Goal: Use online tool/utility: Use online tool/utility

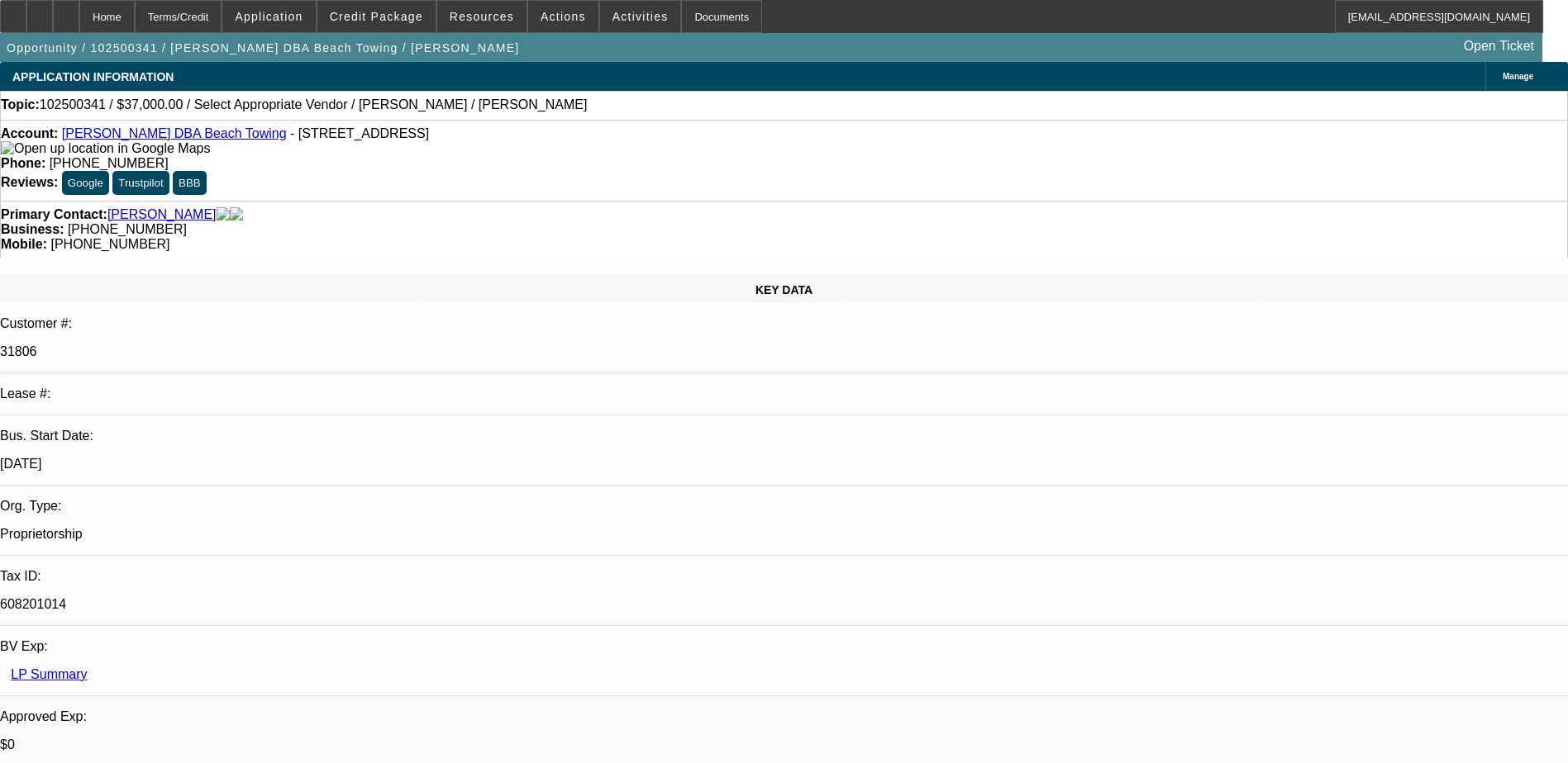
select select "0"
select select "2"
select select "0.1"
select select "4"
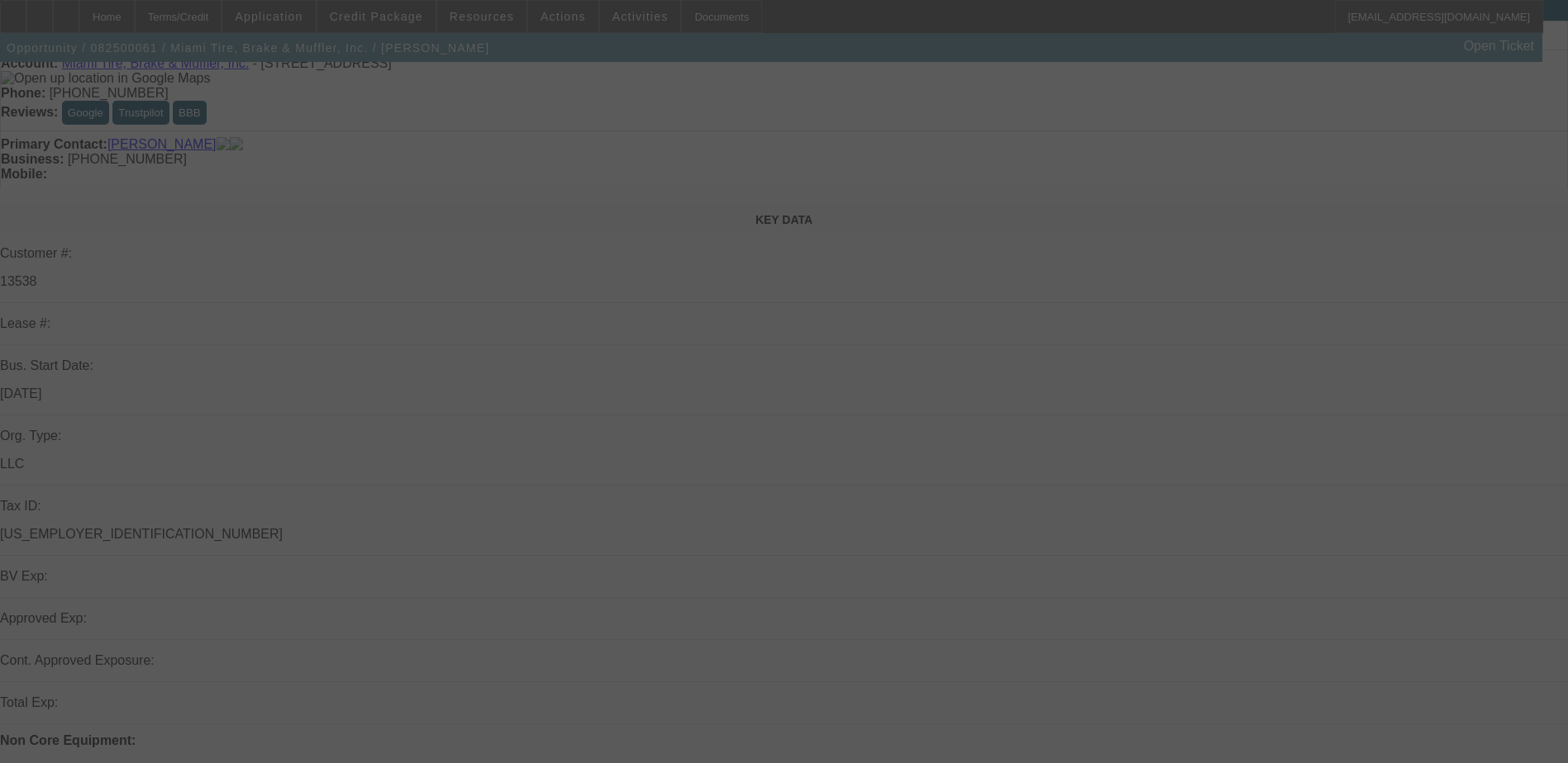
scroll to position [165, 0]
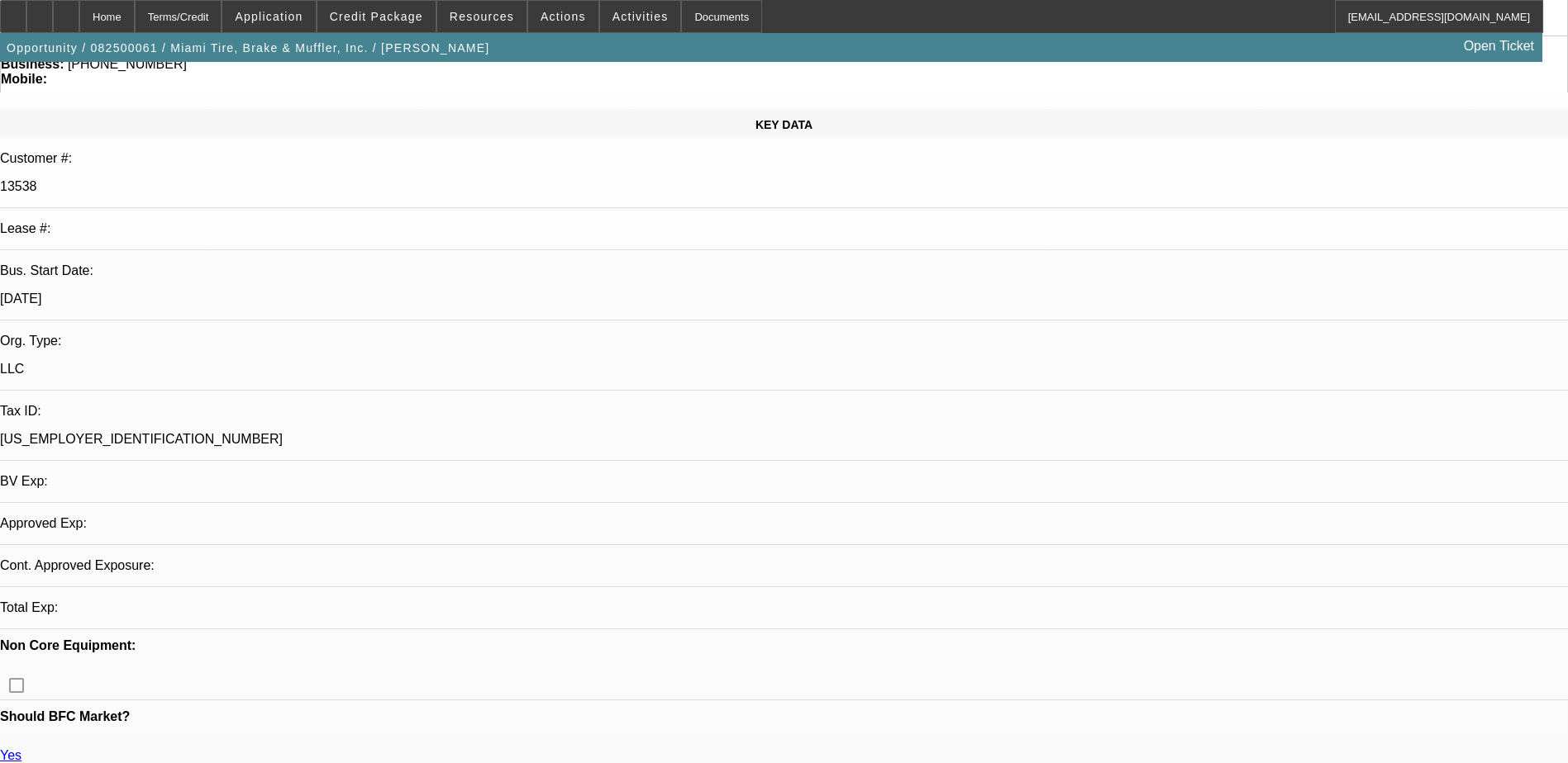
select select "0"
select select "2"
select select "0.1"
select select "1"
select select "2"
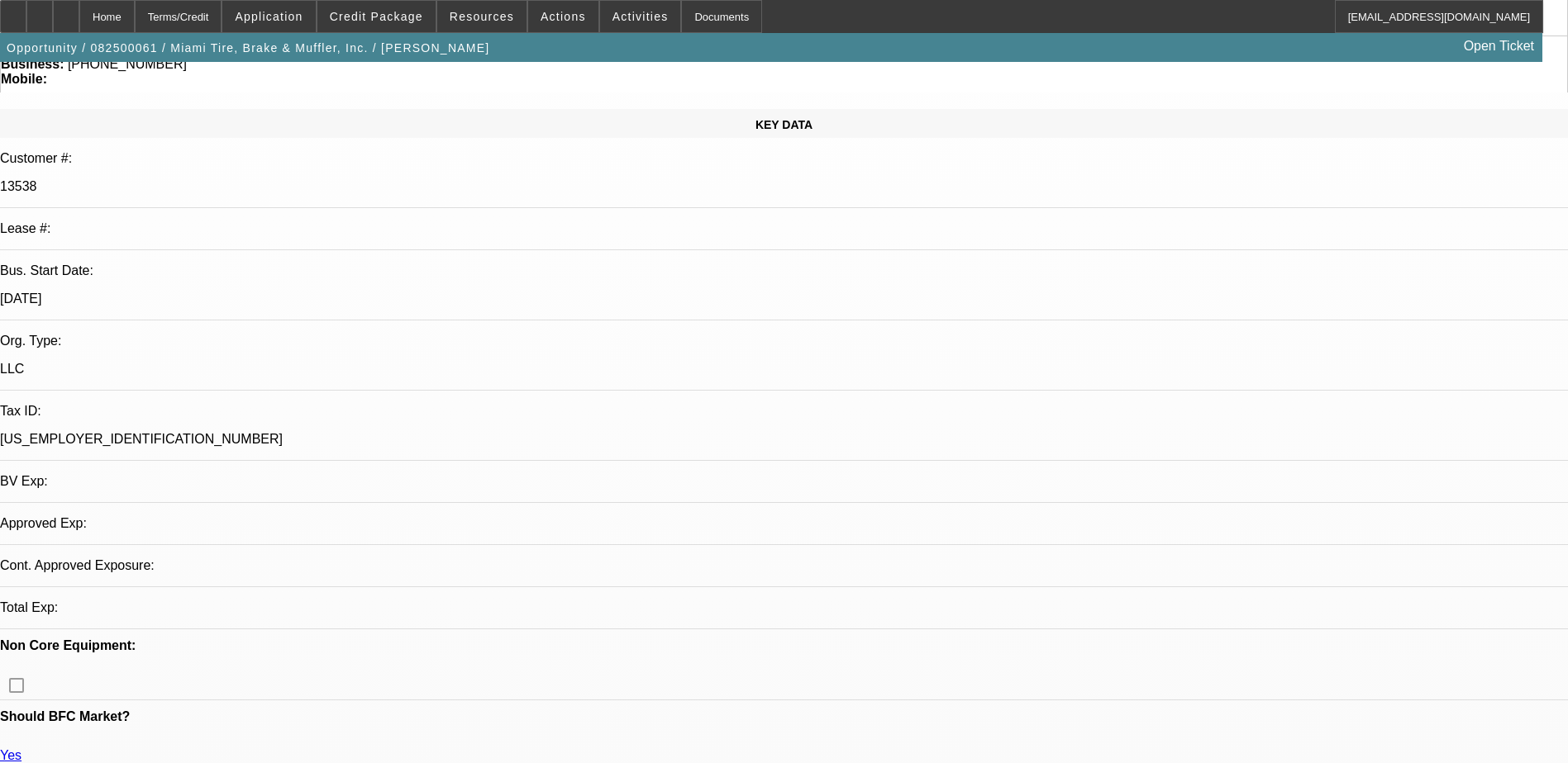
select select "4"
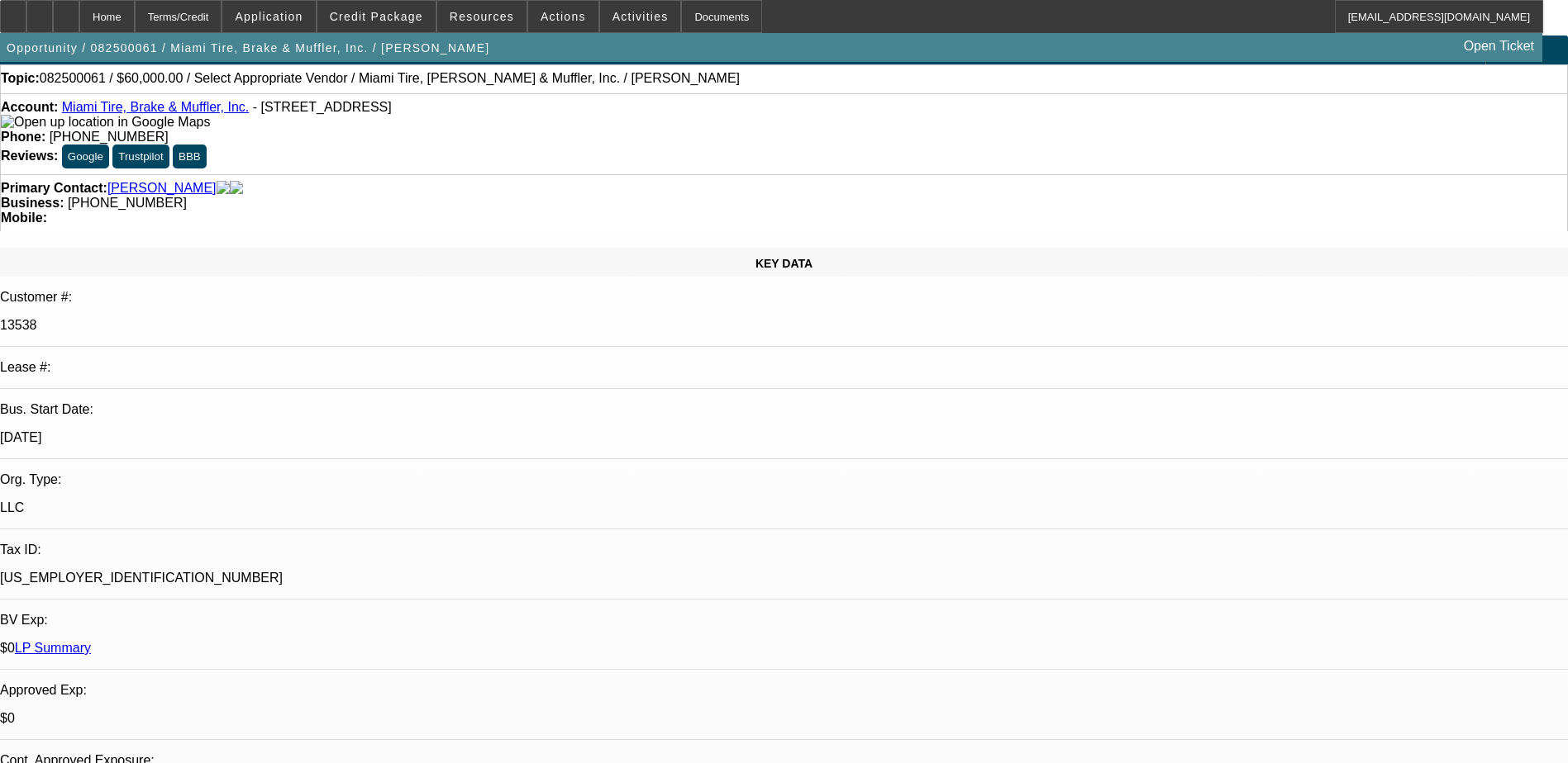
scroll to position [24, 0]
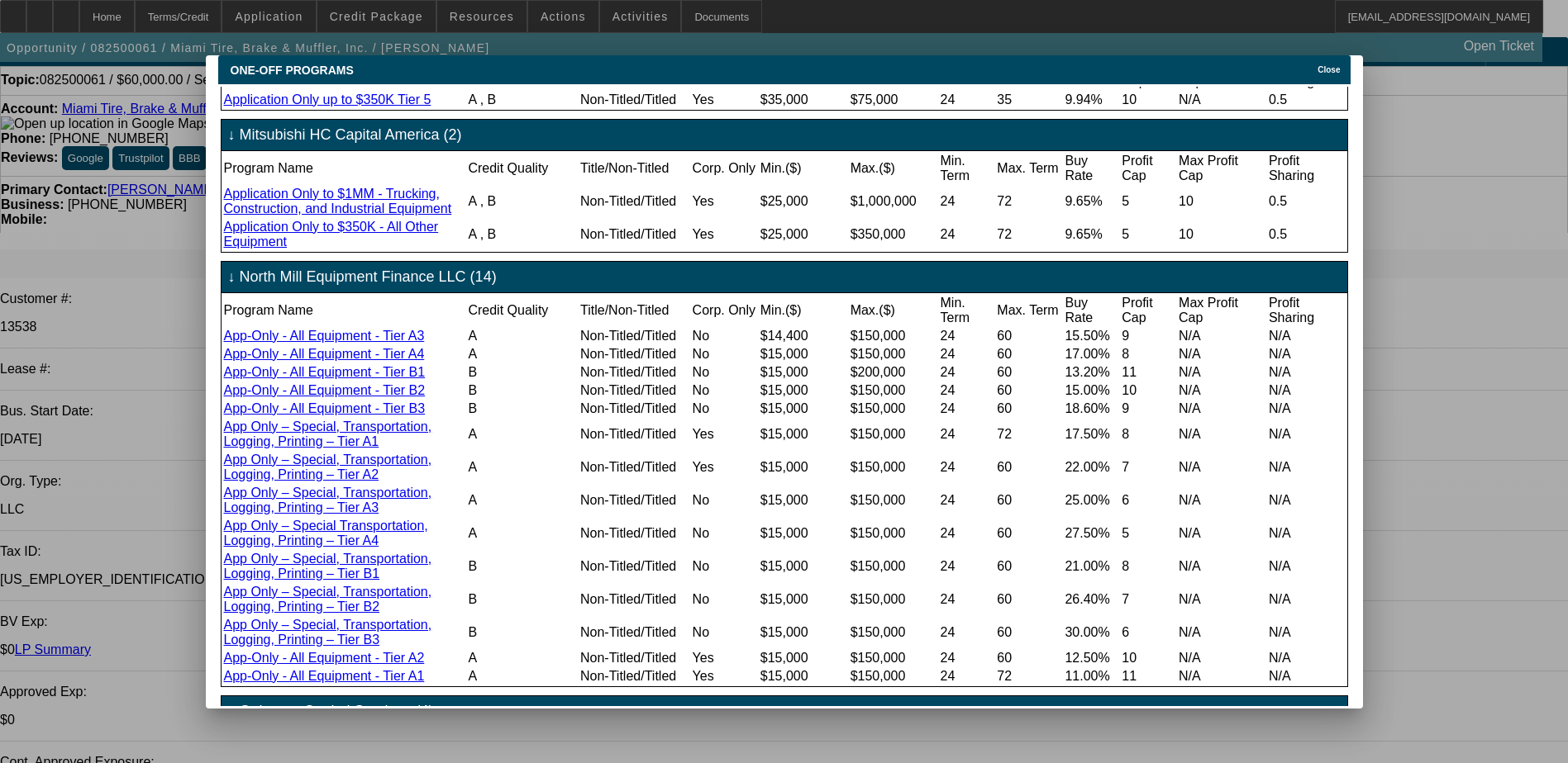
scroll to position [545, 0]
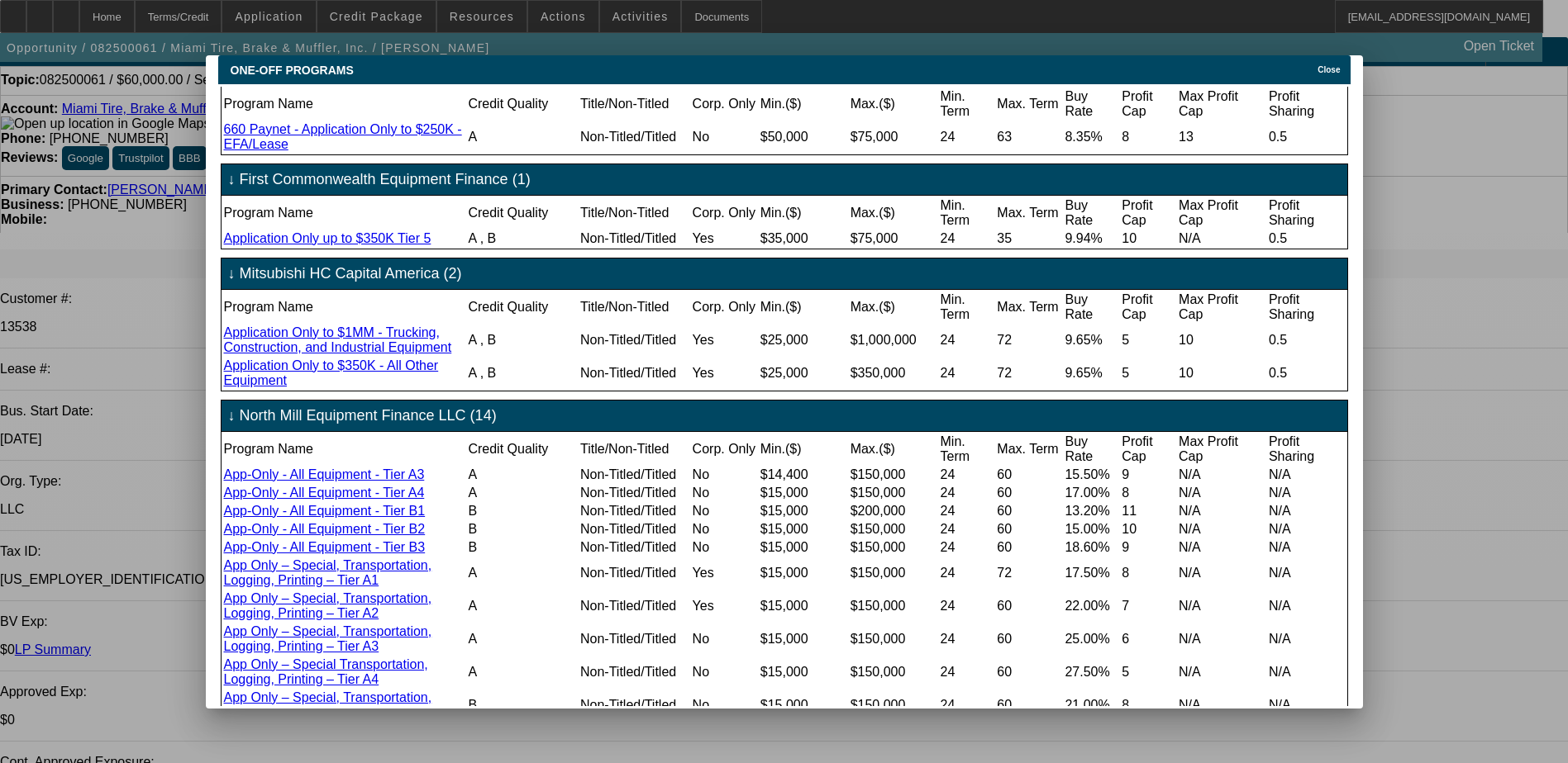
click at [1331, 65] on span "Close" at bounding box center [1328, 69] width 22 height 9
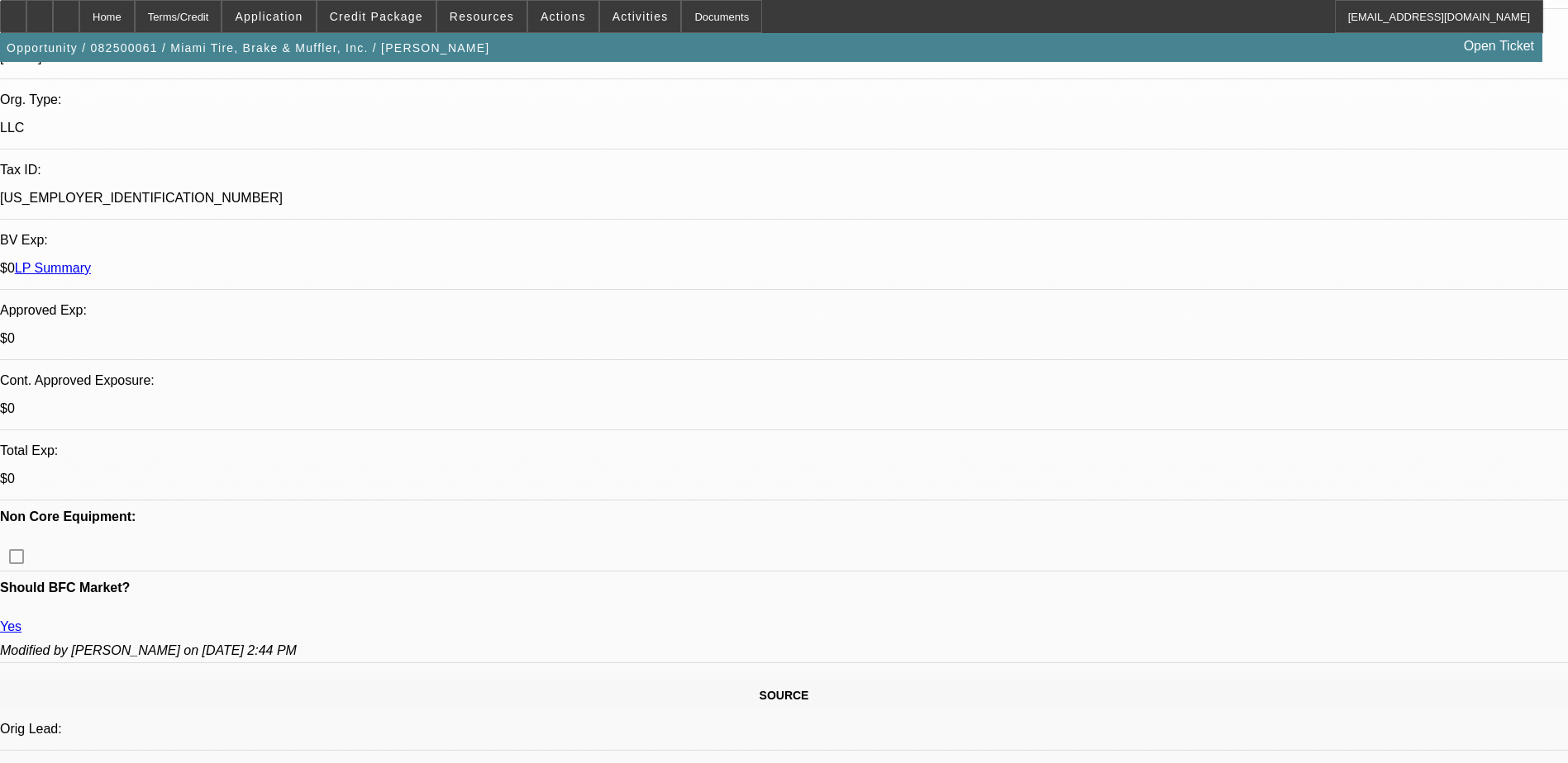
scroll to position [272, 0]
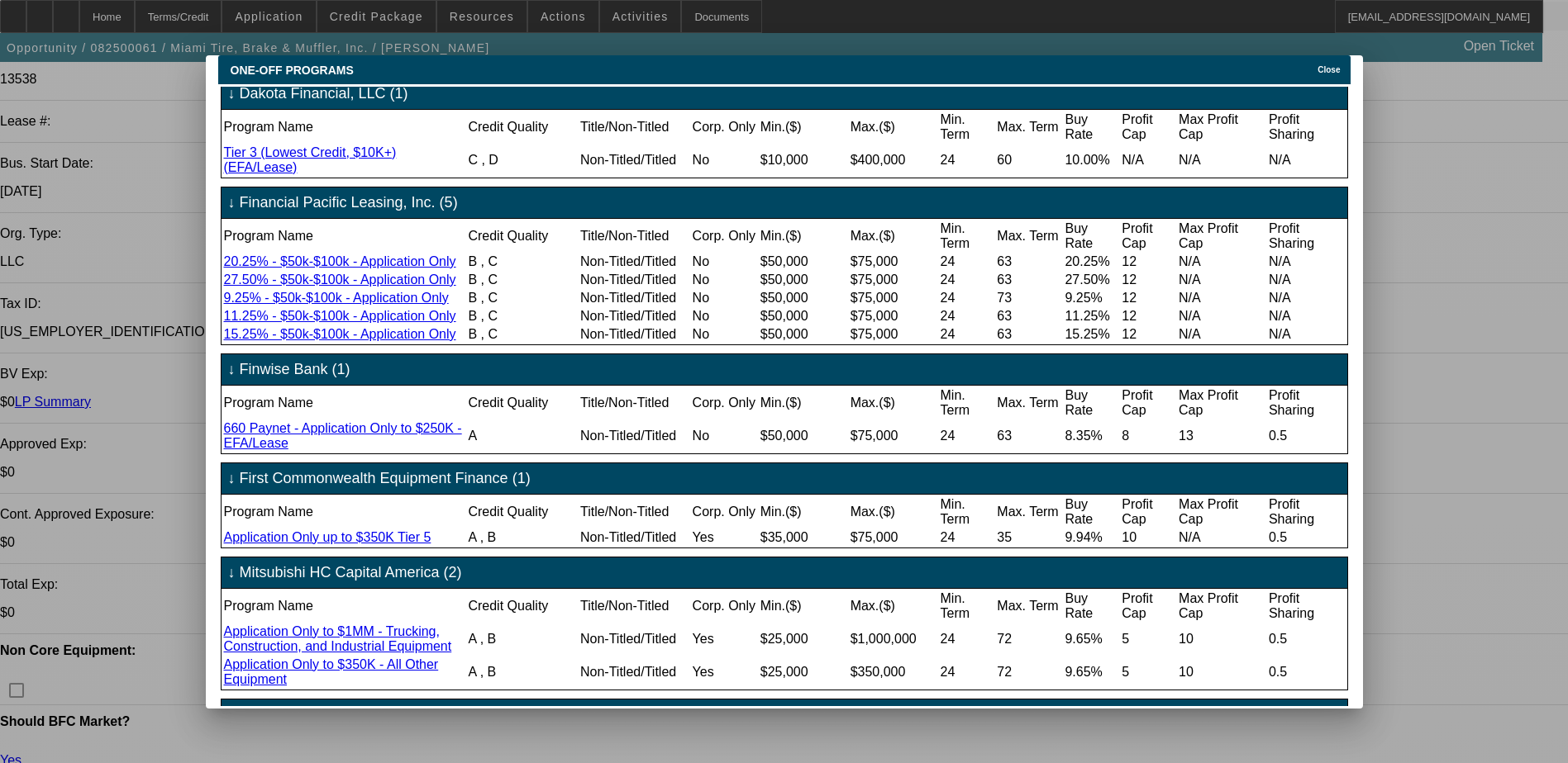
scroll to position [248, 0]
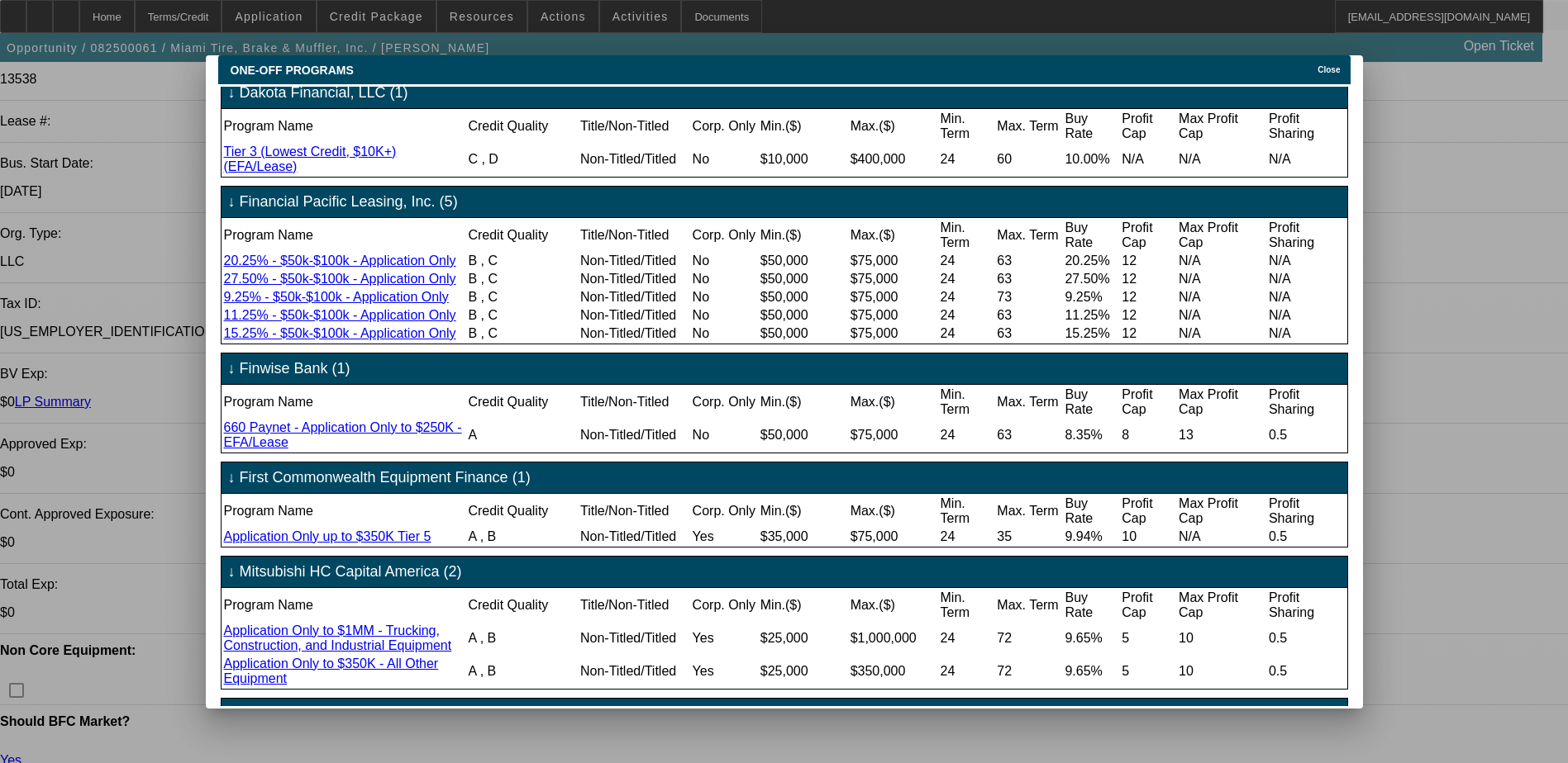
drag, startPoint x: 1329, startPoint y: 55, endPoint x: 1313, endPoint y: 60, distance: 16.8
click at [1328, 65] on span "Close" at bounding box center [1328, 69] width 22 height 9
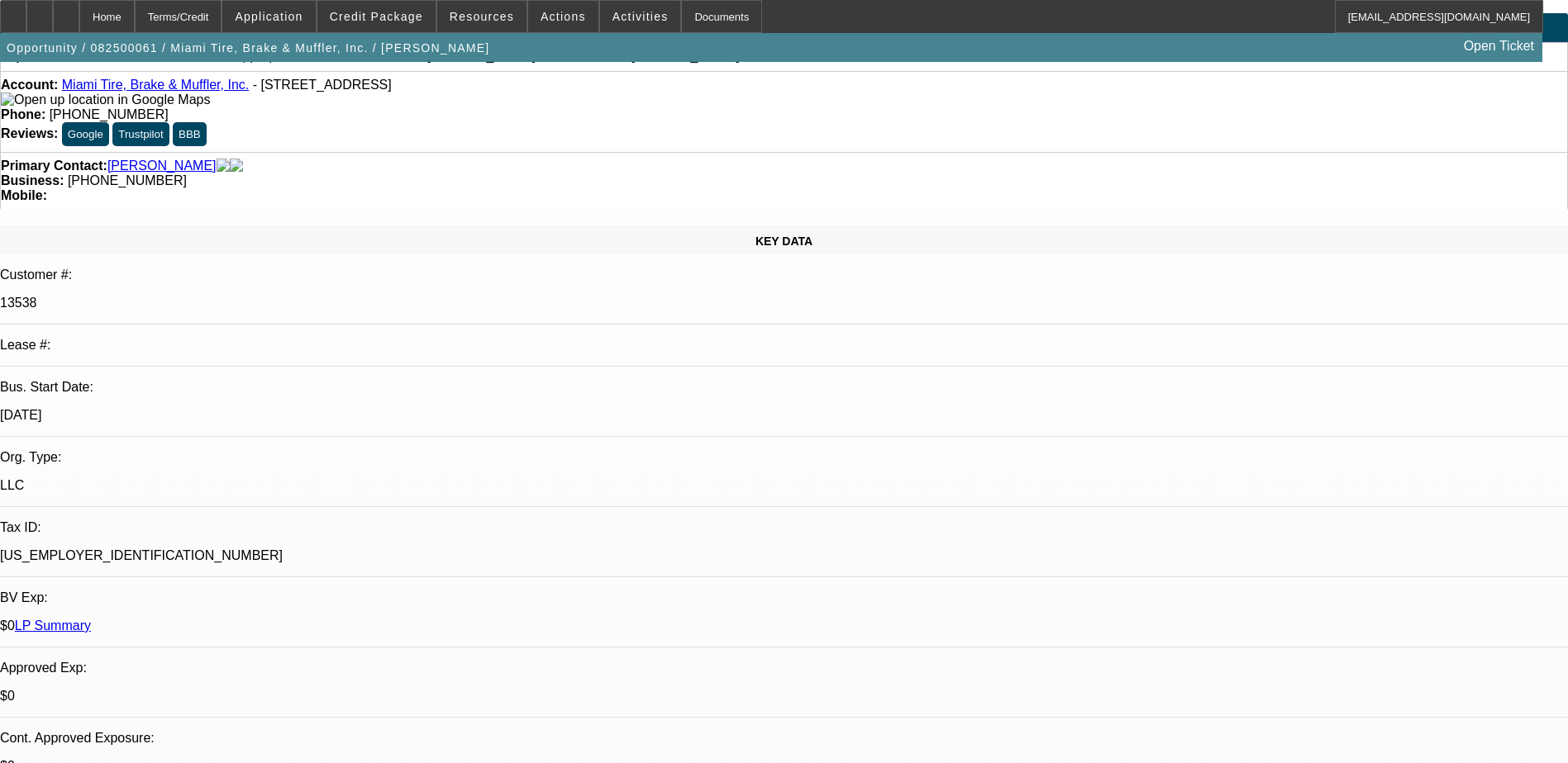
scroll to position [24, 0]
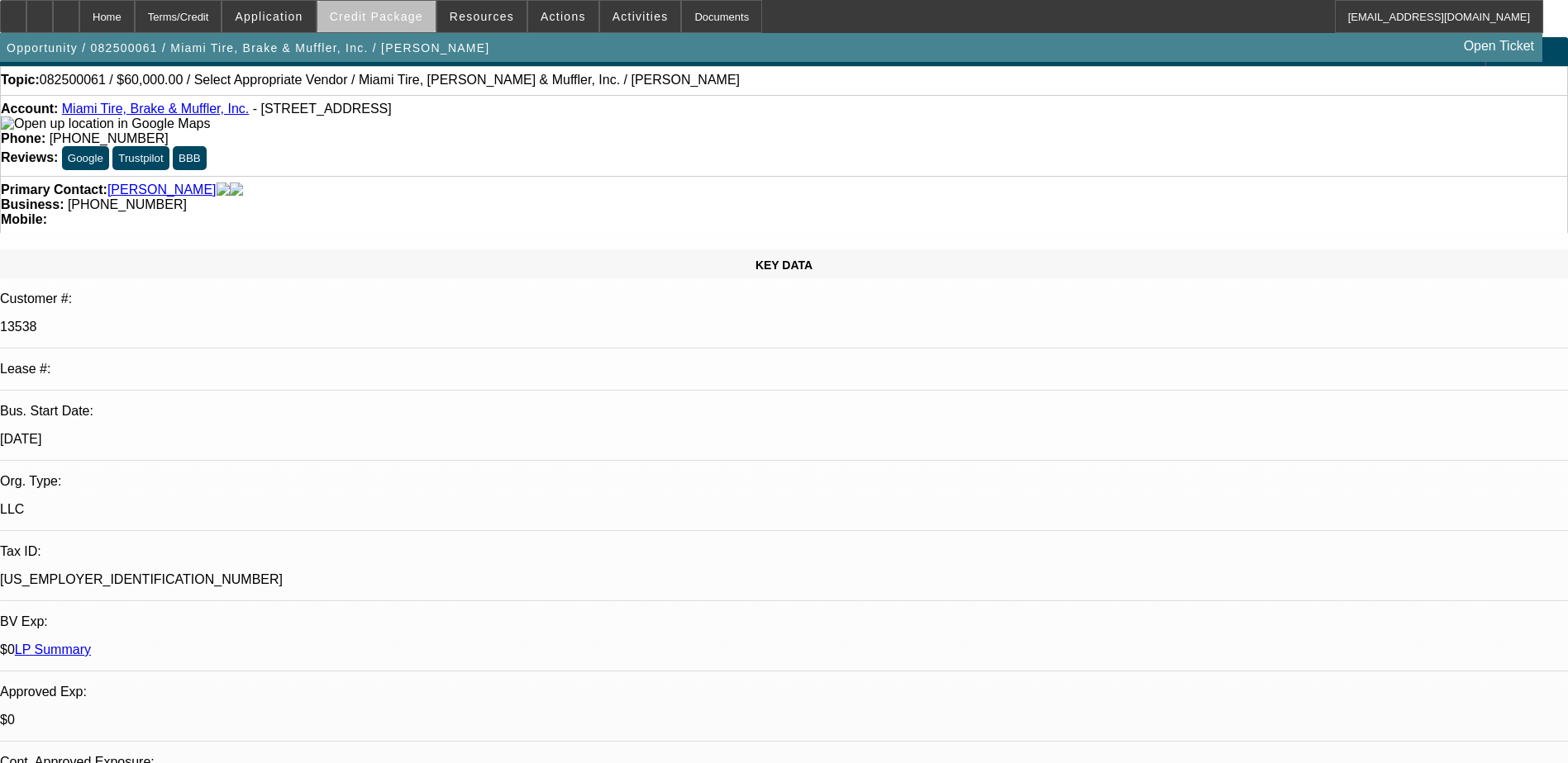
click at [410, 22] on span "Credit Package" at bounding box center [377, 17] width 94 height 14
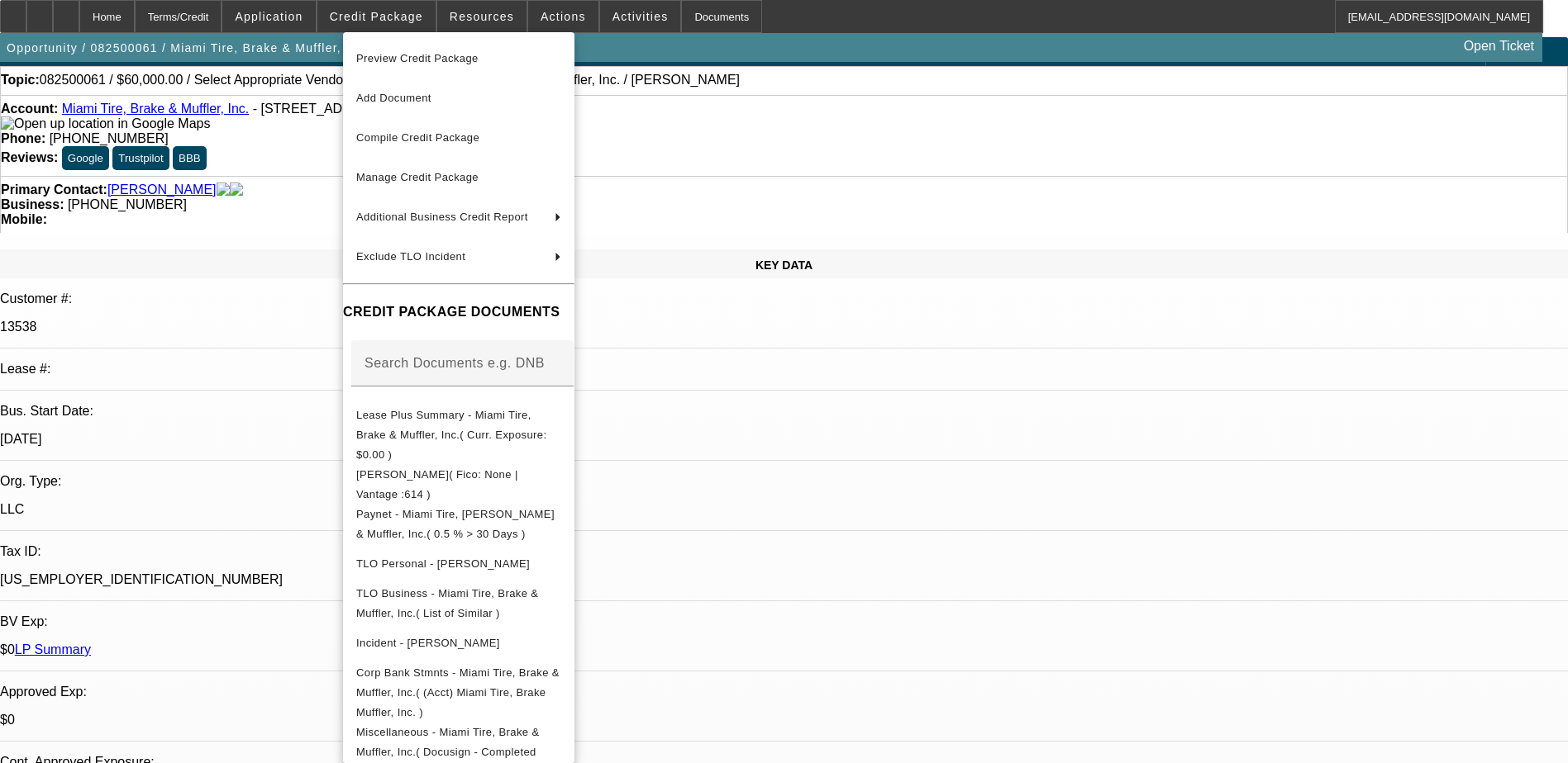
click at [941, 474] on div at bounding box center [784, 382] width 1568 height 763
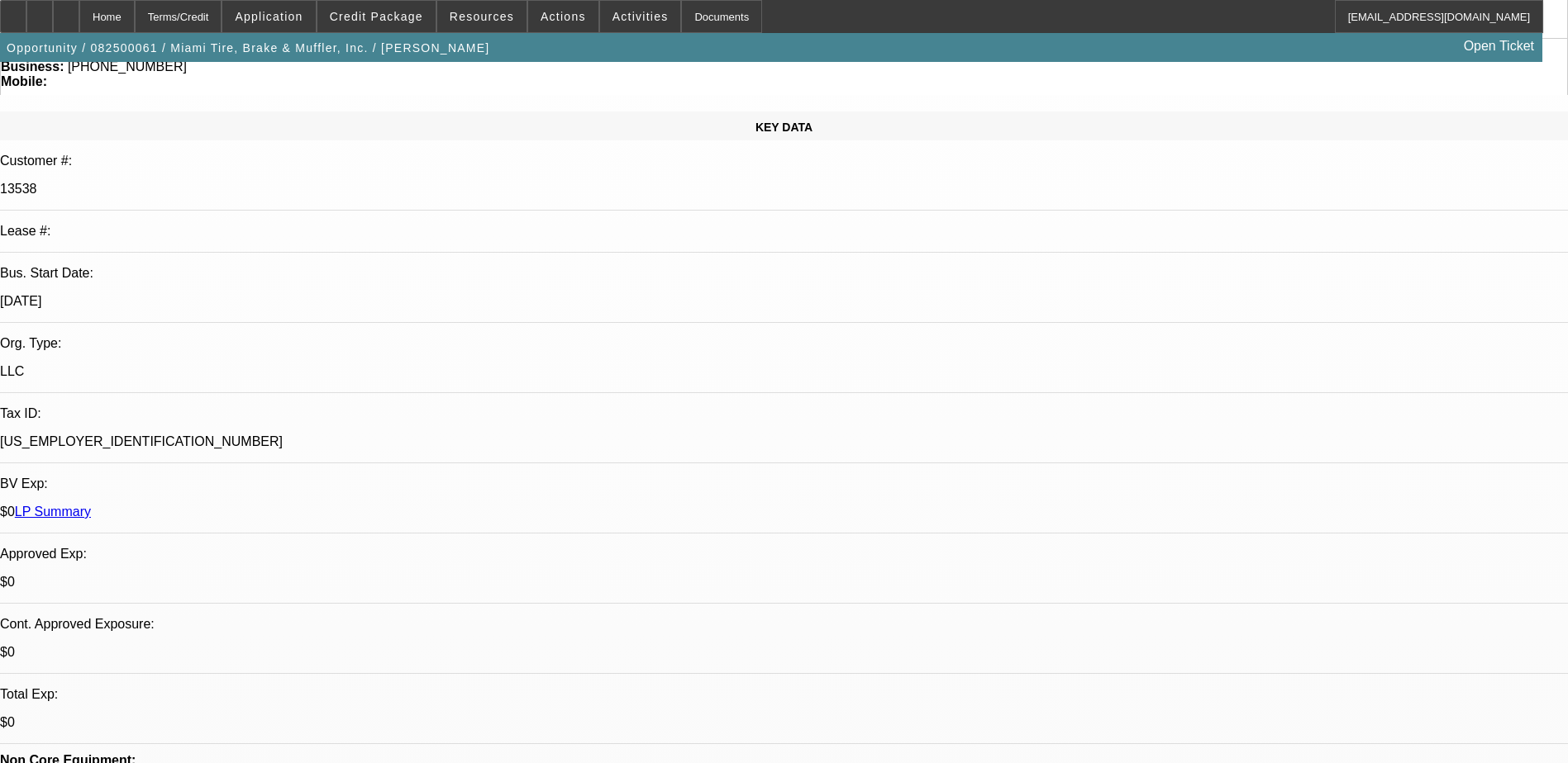
scroll to position [0, 0]
